Goal: Information Seeking & Learning: Learn about a topic

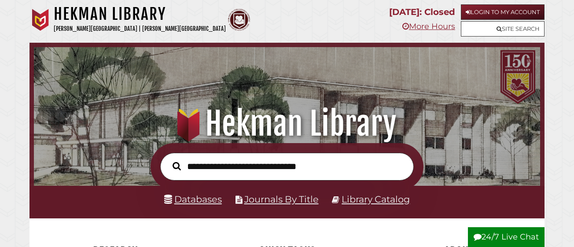
scroll to position [167, 502]
click at [492, 9] on link "Login to My Account" at bounding box center [503, 11] width 84 height 15
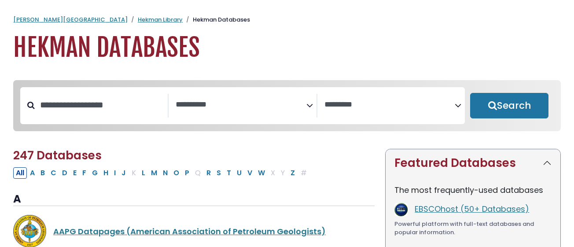
select select "Database Subject Filter"
select select "Database Vendors Filter"
click at [241, 100] on textarea "Search" at bounding box center [241, 104] width 130 height 9
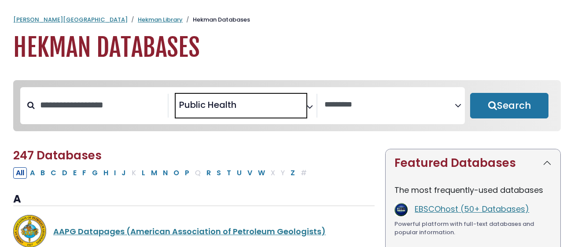
scroll to position [400, 0]
click at [296, 107] on span "× Public Health" at bounding box center [241, 106] width 130 height 24
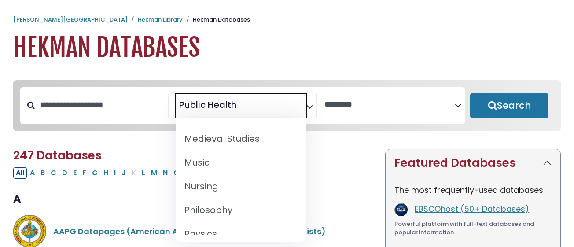
scroll to position [694, 0]
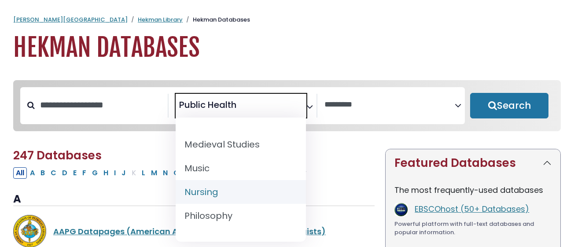
select select "*****"
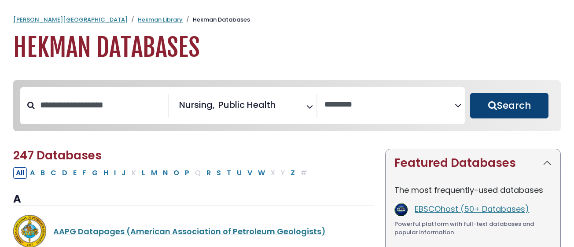
click at [499, 105] on button "Search" at bounding box center [509, 106] width 78 height 26
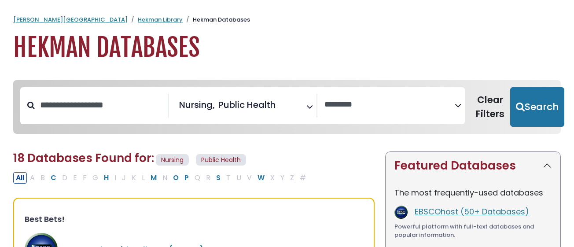
select select "Database Vendors Filter"
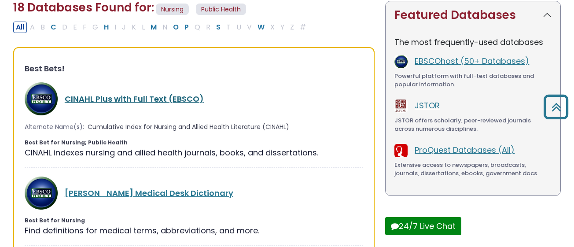
scroll to position [148, 0]
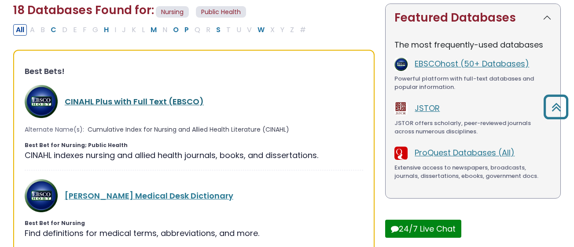
click at [157, 99] on link "CINAHL Plus with Full Text (EBSCO)" at bounding box center [134, 101] width 139 height 11
